Goal: Navigation & Orientation: Find specific page/section

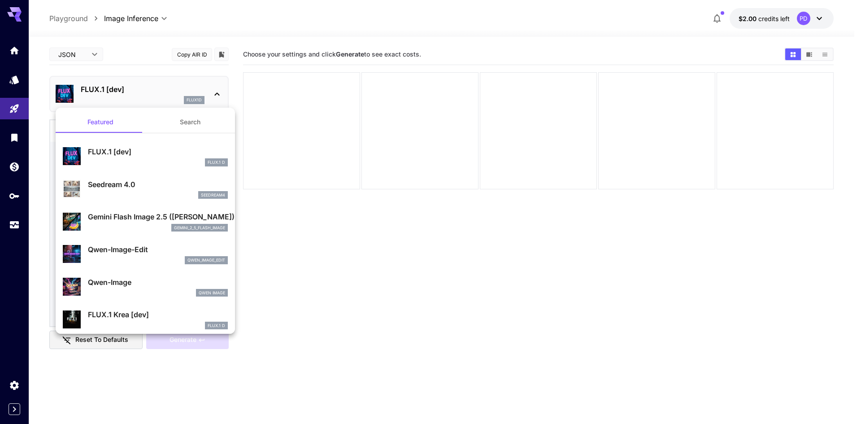
click at [522, 35] on div at bounding box center [430, 212] width 861 height 424
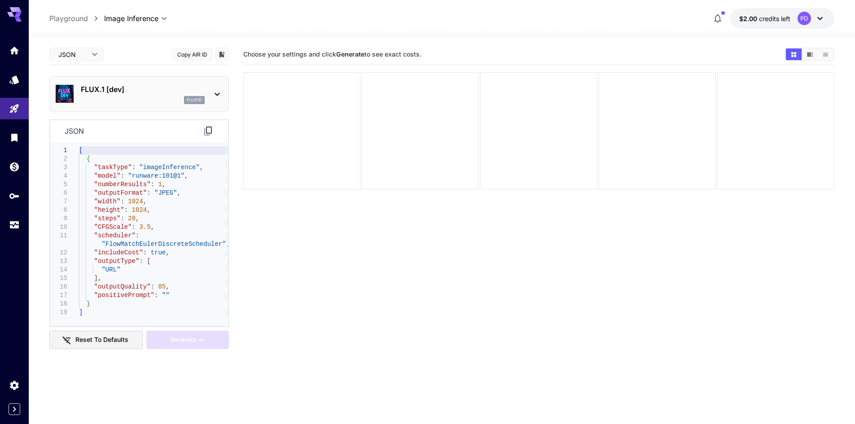
click at [205, 87] on div "FLUX.1 [dev] flux1d" at bounding box center [139, 93] width 167 height 27
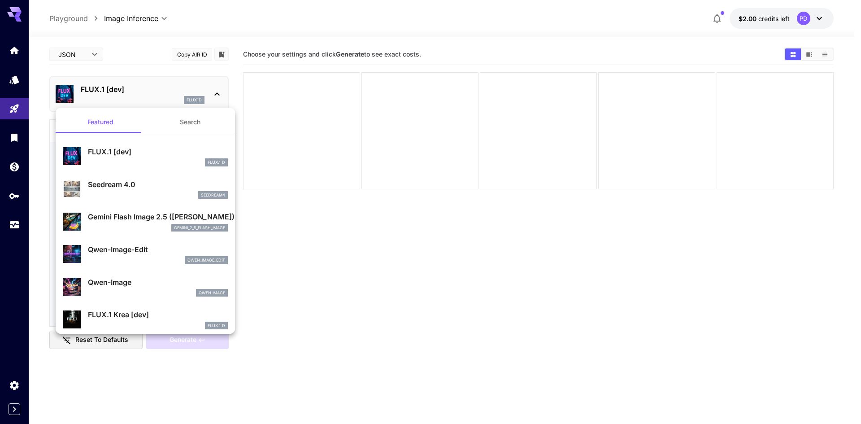
click at [566, 38] on div at bounding box center [430, 212] width 861 height 424
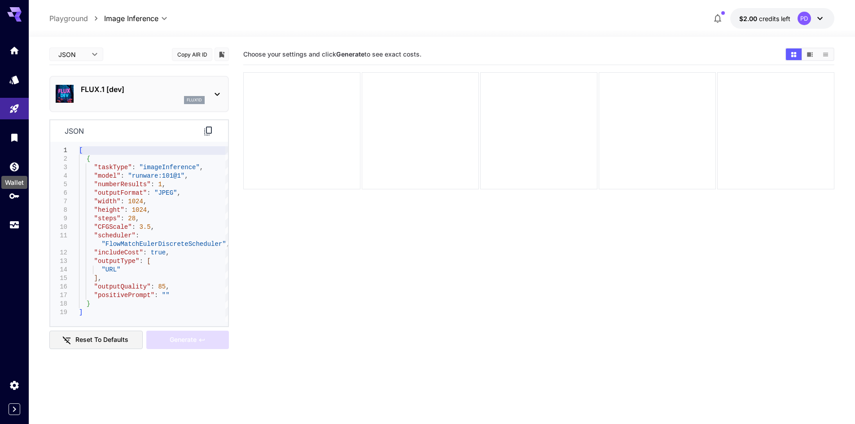
click at [14, 171] on div "Wallet" at bounding box center [14, 180] width 28 height 20
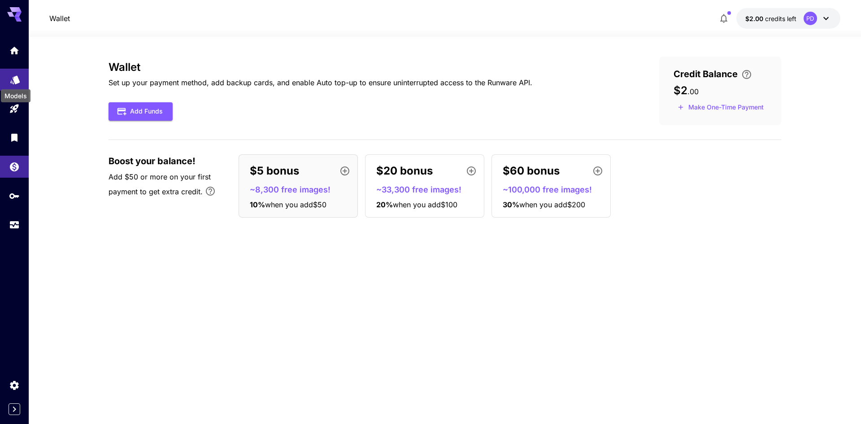
click at [17, 77] on icon "Models" at bounding box center [14, 78] width 9 height 9
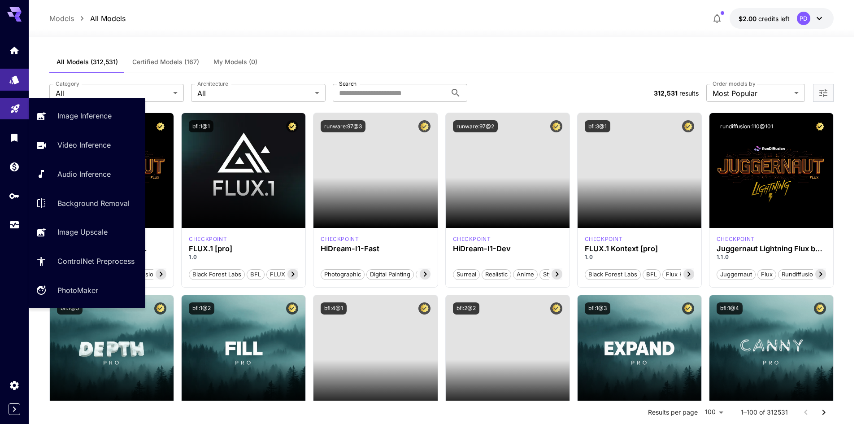
click at [15, 114] on link at bounding box center [14, 109] width 29 height 22
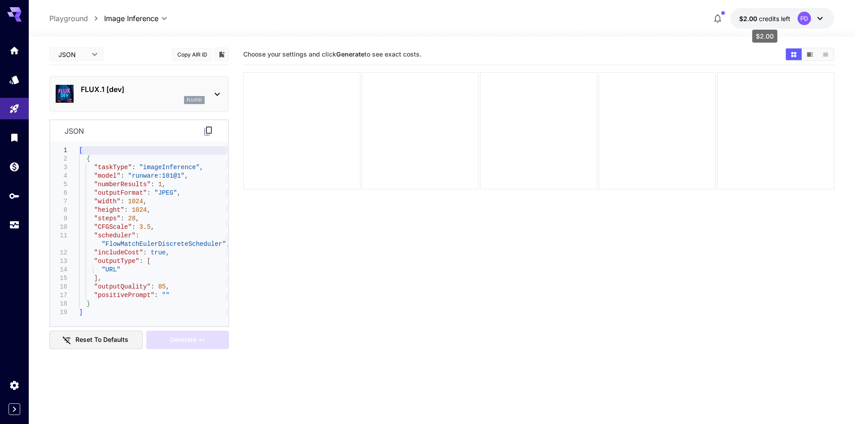
click at [749, 19] on span "$2.00" at bounding box center [749, 19] width 20 height 8
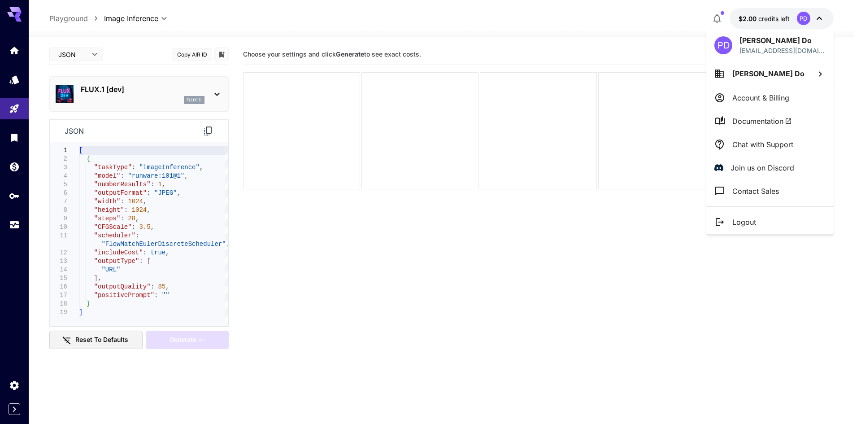
click at [684, 26] on div at bounding box center [430, 212] width 861 height 424
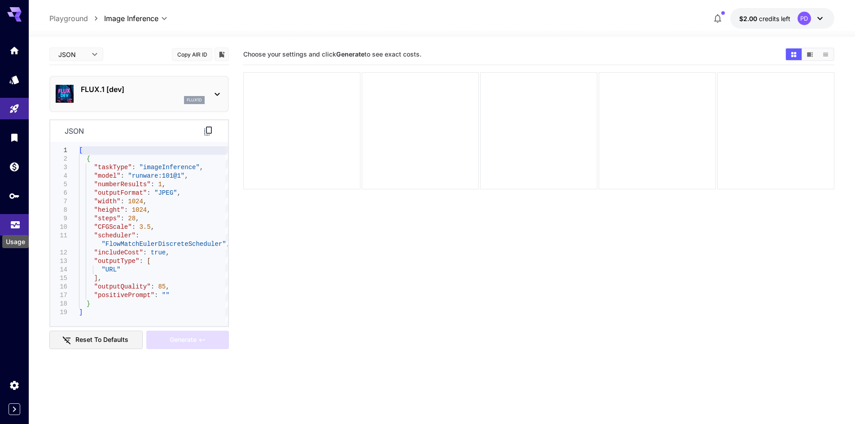
click at [12, 228] on body "**********" at bounding box center [427, 247] width 855 height 495
click at [16, 225] on icon "Usage" at bounding box center [15, 224] width 9 height 4
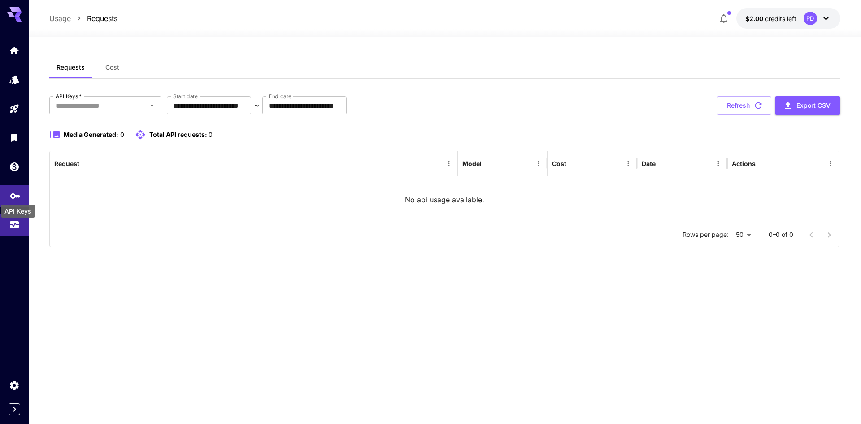
click at [16, 194] on icon "API Keys" at bounding box center [15, 193] width 10 height 5
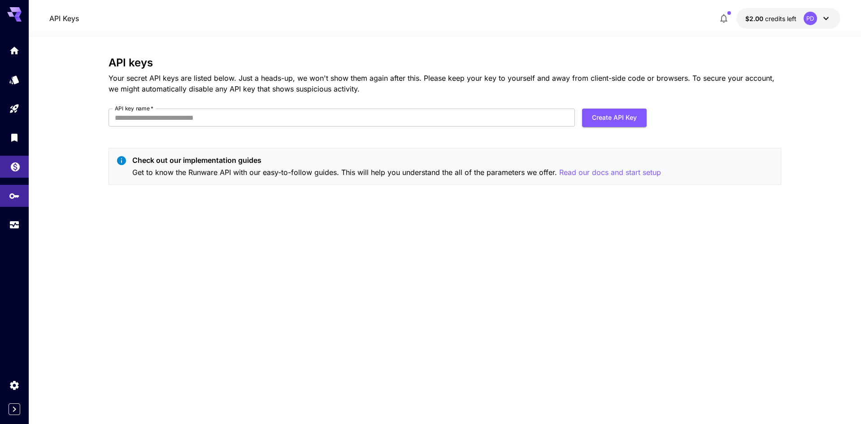
click at [22, 160] on link at bounding box center [14, 167] width 29 height 22
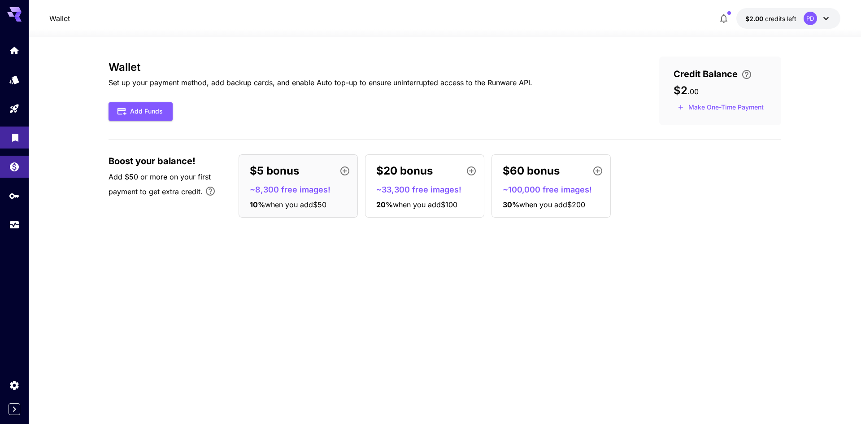
click at [18, 144] on link at bounding box center [14, 138] width 29 height 22
